Goal: Task Accomplishment & Management: Manage account settings

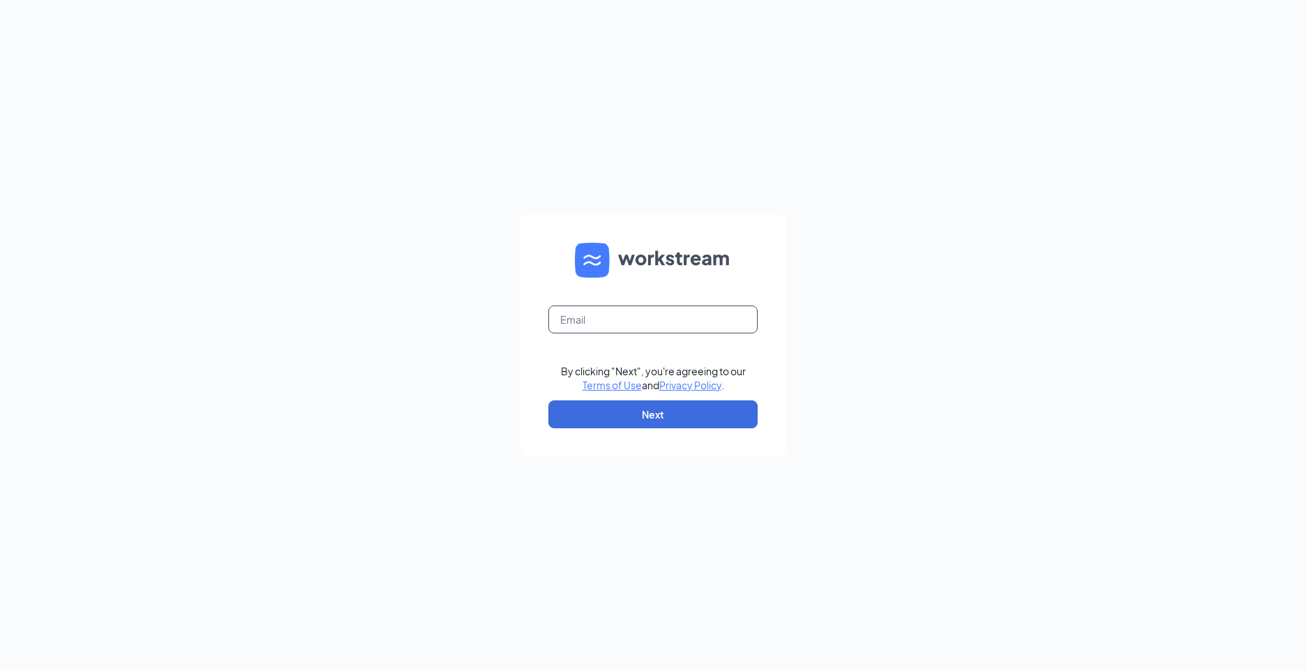
click at [581, 313] on input "text" at bounding box center [652, 320] width 209 height 28
type input "sonic6689@inspirepartners.net"
click at [599, 407] on button "Next" at bounding box center [652, 414] width 209 height 28
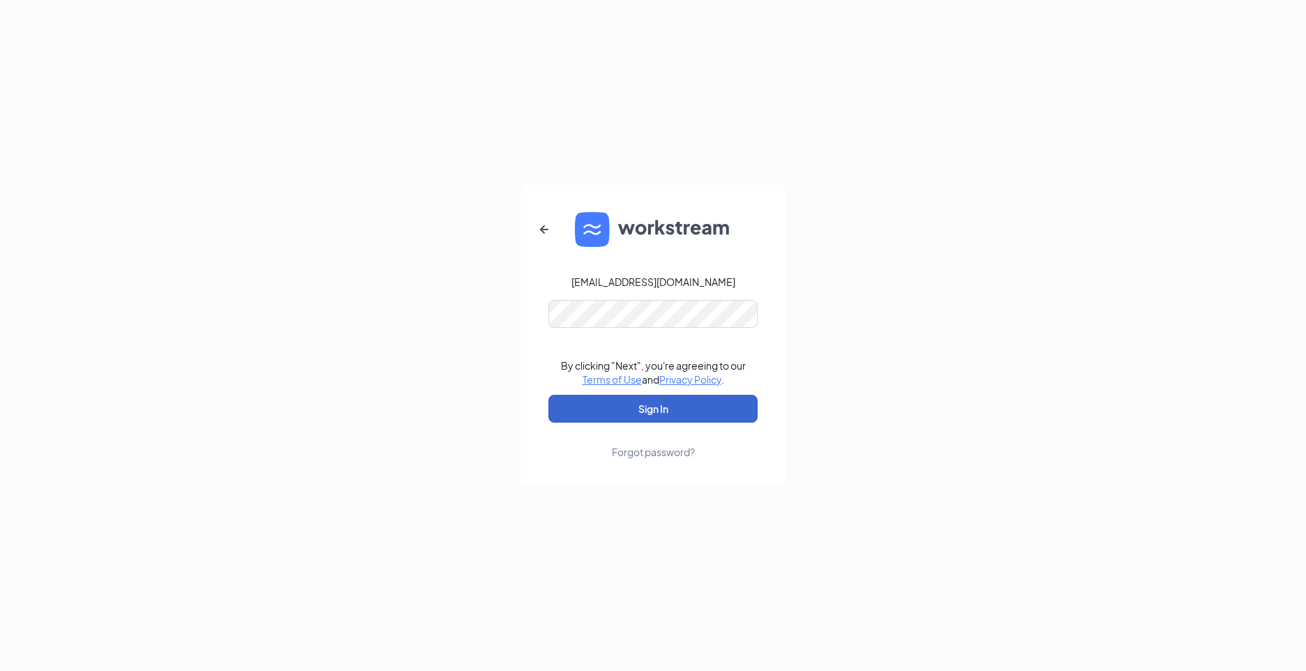
click at [604, 405] on button "Sign In" at bounding box center [652, 409] width 209 height 28
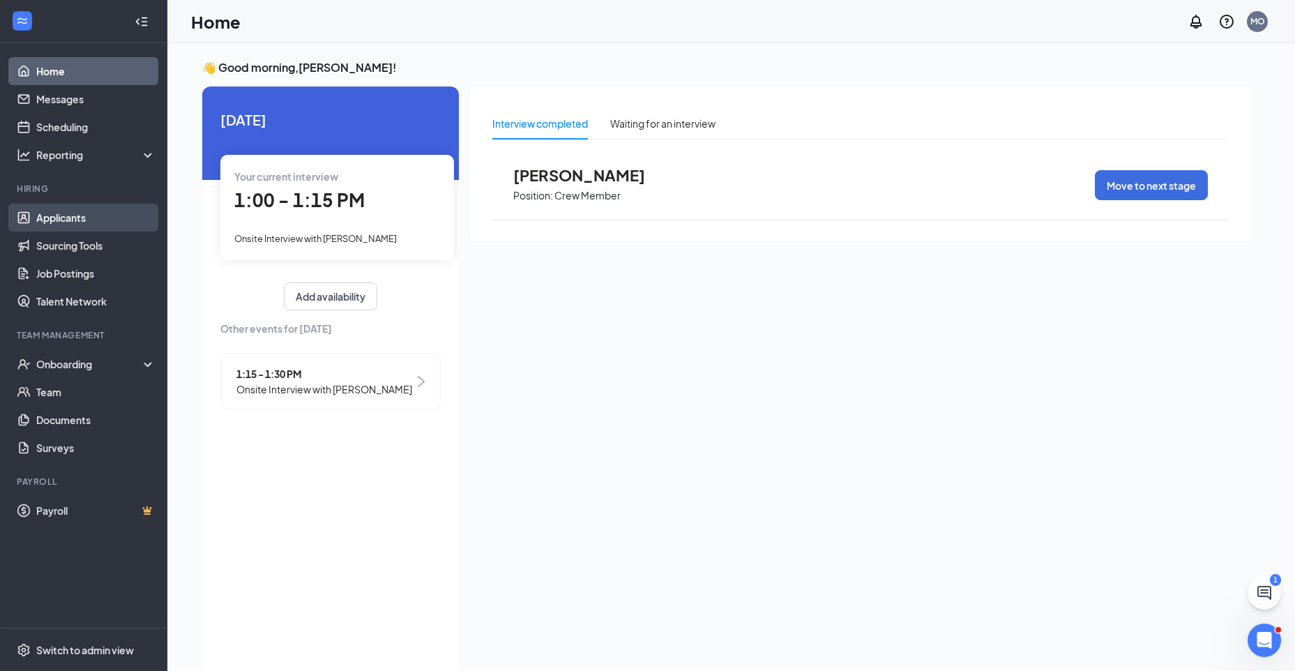
click at [47, 222] on link "Applicants" at bounding box center [95, 218] width 119 height 28
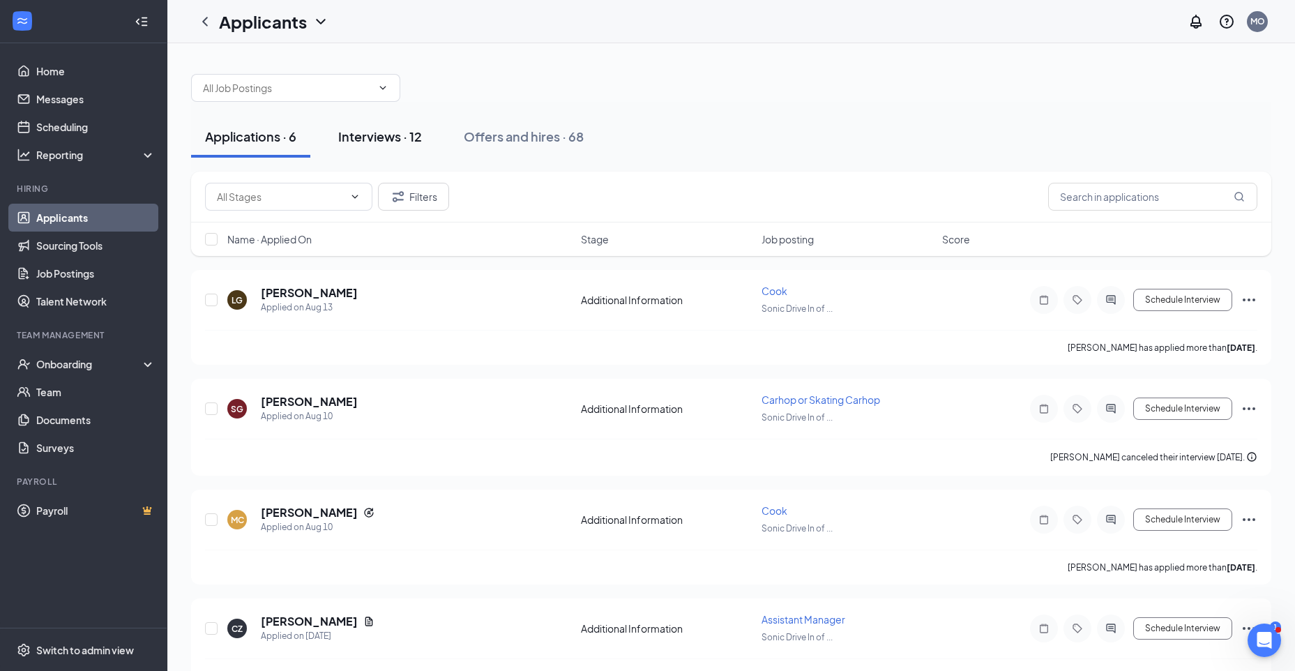
click at [363, 135] on div "Interviews · 12" at bounding box center [380, 136] width 84 height 17
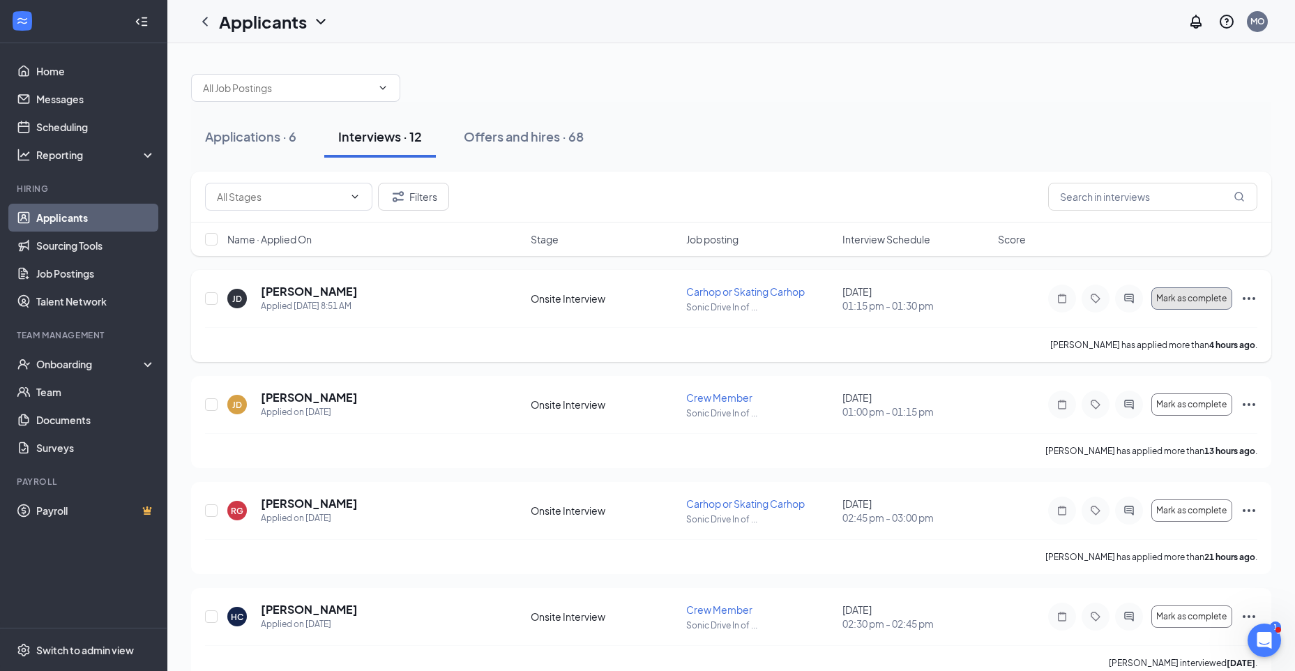
click at [1163, 299] on span "Mark as complete" at bounding box center [1192, 299] width 70 height 10
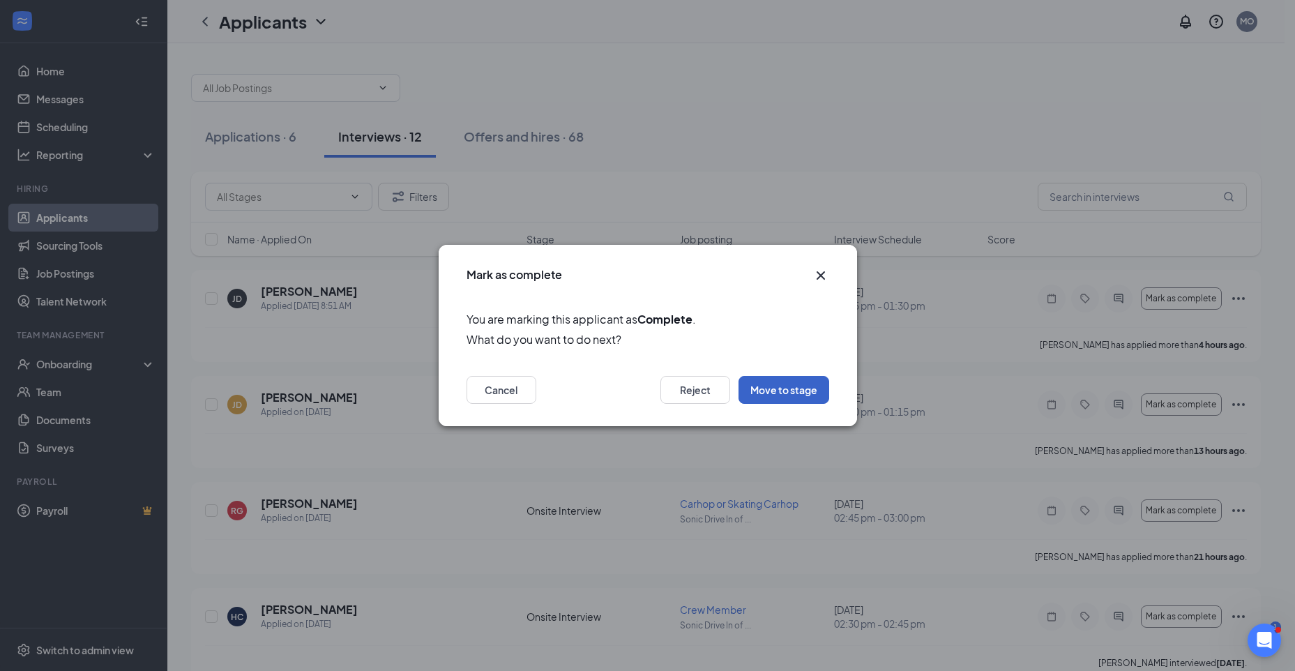
click at [788, 386] on button "Move to stage" at bounding box center [784, 390] width 91 height 28
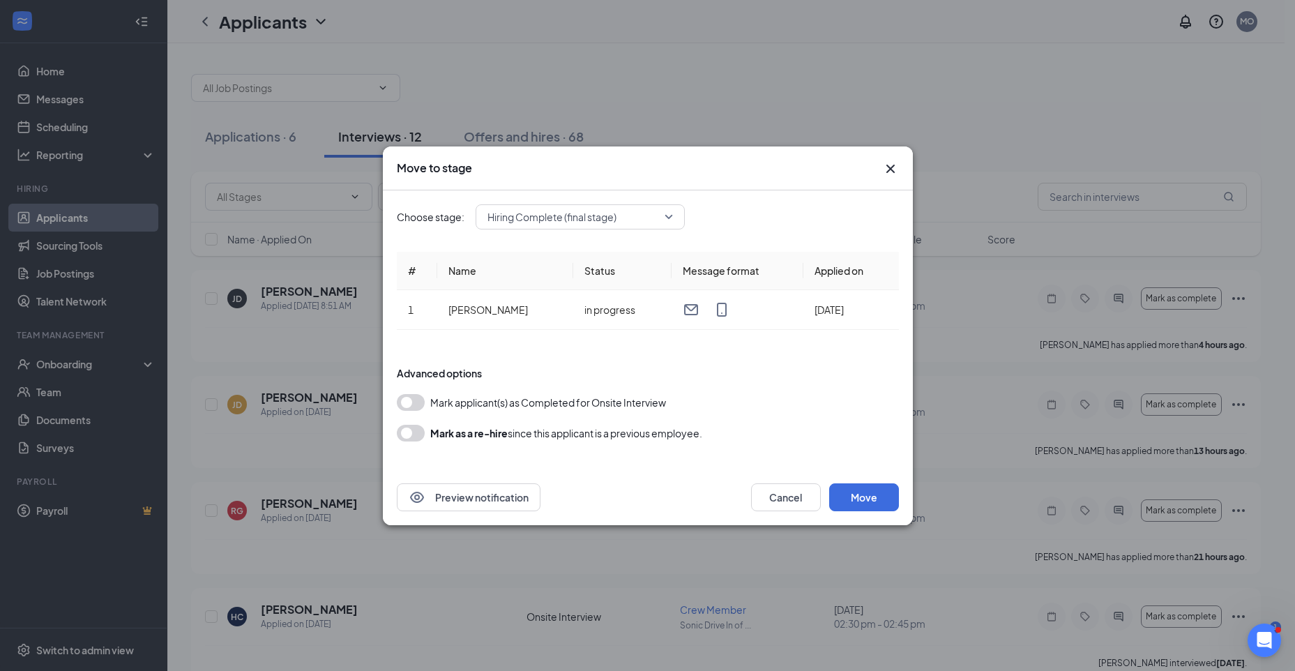
click at [410, 405] on button "button" at bounding box center [411, 402] width 28 height 17
click at [879, 500] on button "Move" at bounding box center [864, 497] width 70 height 28
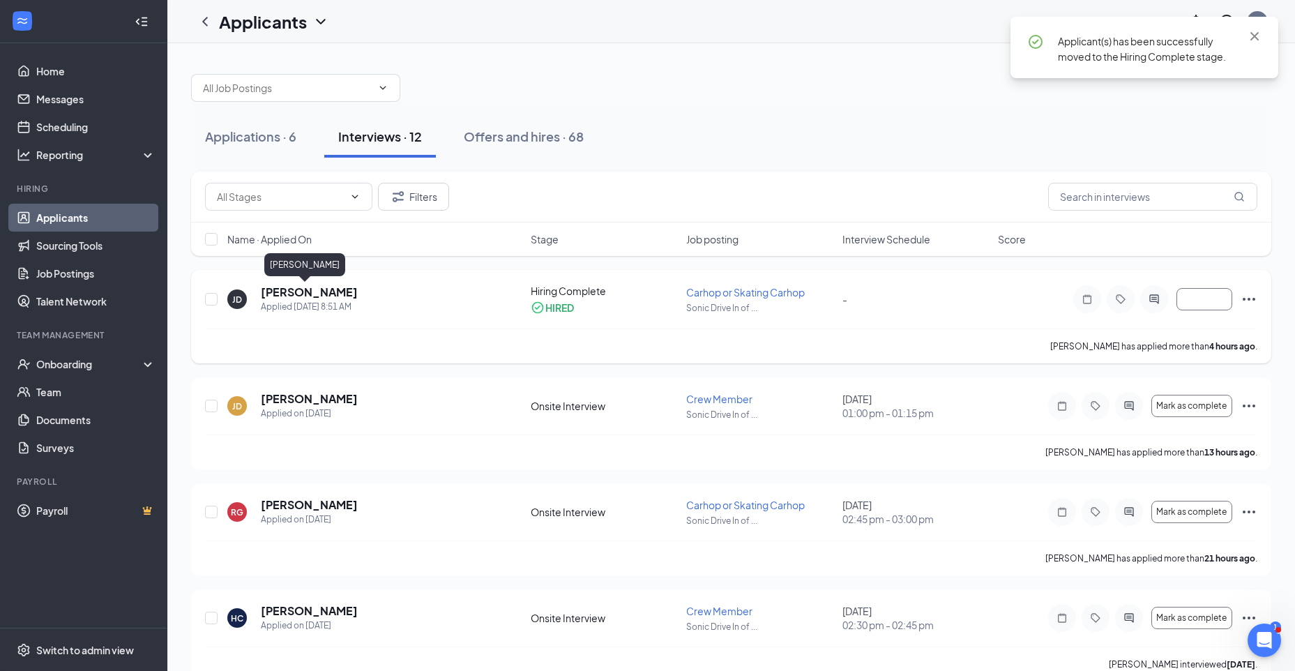
click at [306, 293] on h5 "[PERSON_NAME]" at bounding box center [309, 292] width 97 height 15
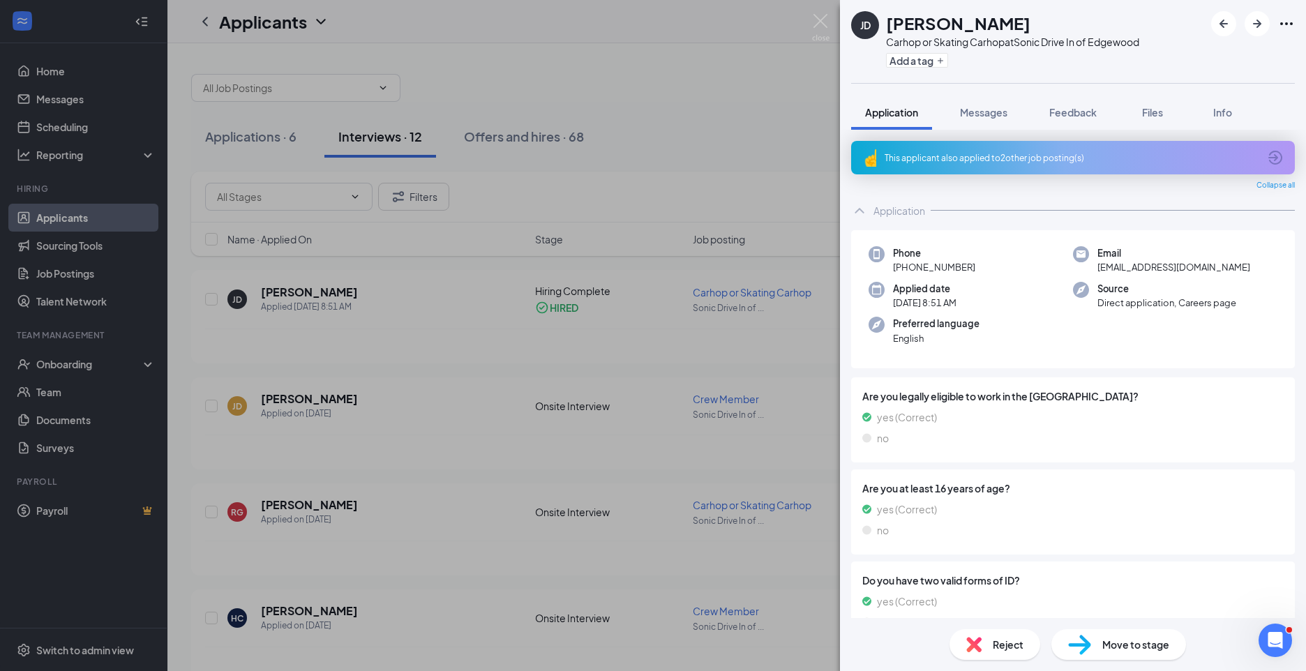
click at [640, 83] on div "JD [PERSON_NAME] Carhop or Skating Carhop at Sonic Drive In of Edgewood Add a t…" at bounding box center [653, 335] width 1306 height 671
